Goal: Task Accomplishment & Management: Manage account settings

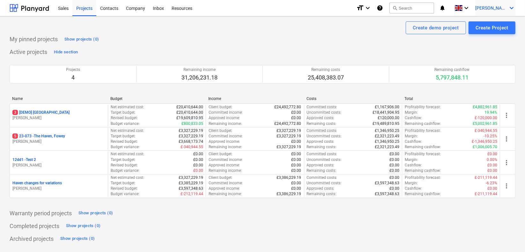
click at [512, 7] on icon "keyboard_arrow_down" at bounding box center [512, 8] width 8 height 8
click at [488, 22] on div "Settings" at bounding box center [496, 25] width 38 height 10
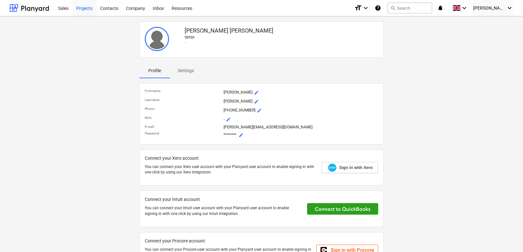
click at [80, 11] on div "Projects" at bounding box center [84, 8] width 24 height 16
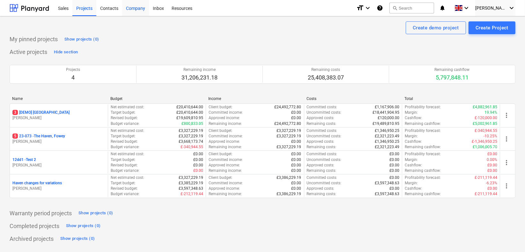
click at [134, 6] on div "Company" at bounding box center [135, 8] width 27 height 16
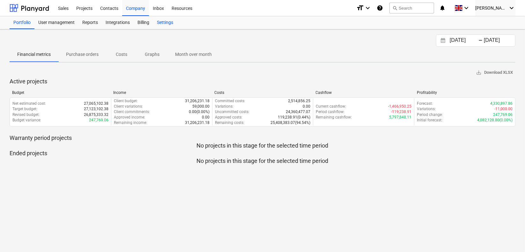
click at [165, 20] on div "Settings" at bounding box center [165, 22] width 24 height 13
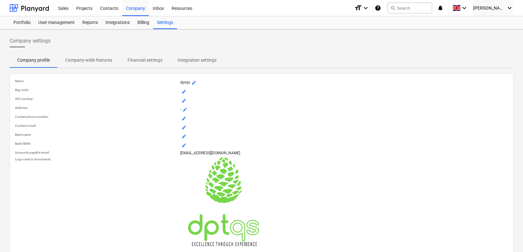
click at [151, 59] on p "Financial settings" at bounding box center [145, 60] width 35 height 7
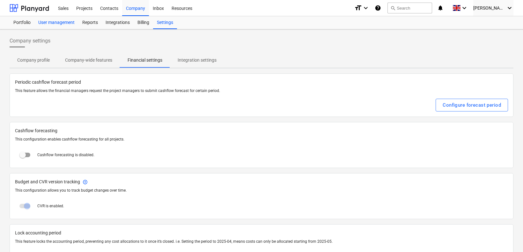
click at [44, 19] on div "User management" at bounding box center [56, 22] width 44 height 13
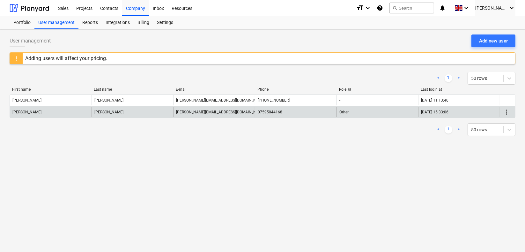
click at [508, 110] on span "more_vert" at bounding box center [507, 112] width 8 height 8
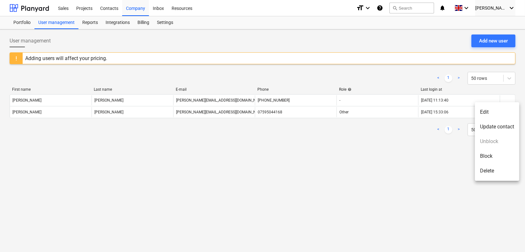
click at [418, 195] on div at bounding box center [262, 126] width 525 height 252
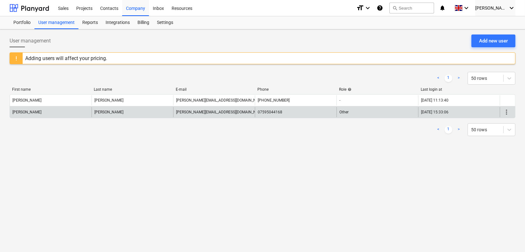
click at [507, 113] on span "more_vert" at bounding box center [507, 112] width 8 height 8
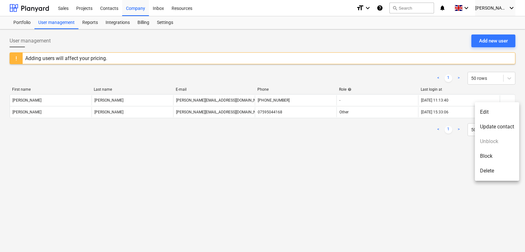
click at [248, 205] on div at bounding box center [262, 126] width 525 height 252
click at [306, 229] on div "User management Add new user Adding users will affect your pricing. < 1 > 50 ro…" at bounding box center [262, 140] width 525 height 222
click at [305, 198] on div "User management Add new user Adding users will affect your pricing. < 1 > 50 ro…" at bounding box center [262, 140] width 525 height 222
